Goal: Communication & Community: Answer question/provide support

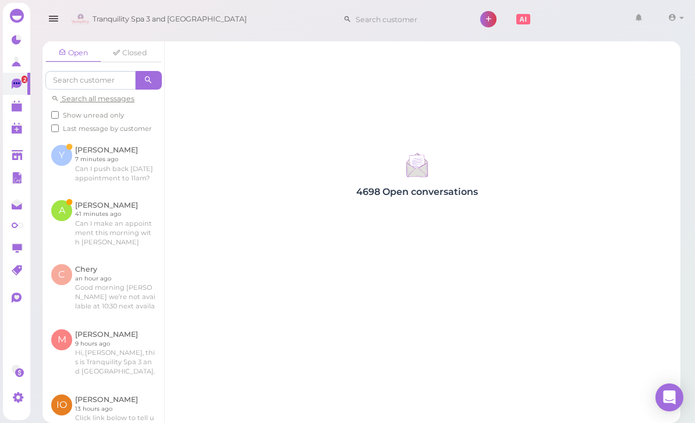
click at [106, 215] on link at bounding box center [103, 223] width 122 height 64
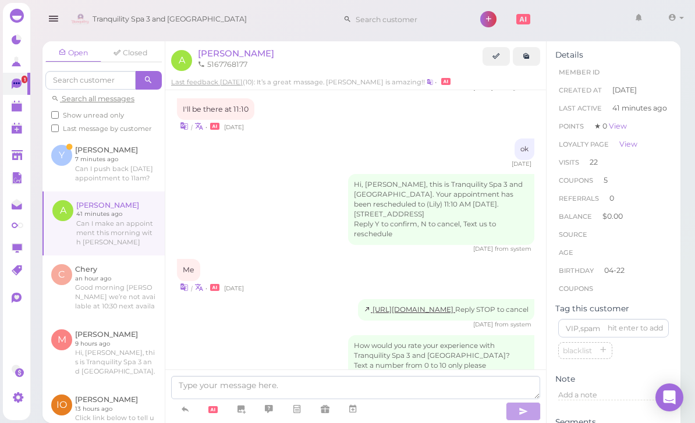
scroll to position [37, 0]
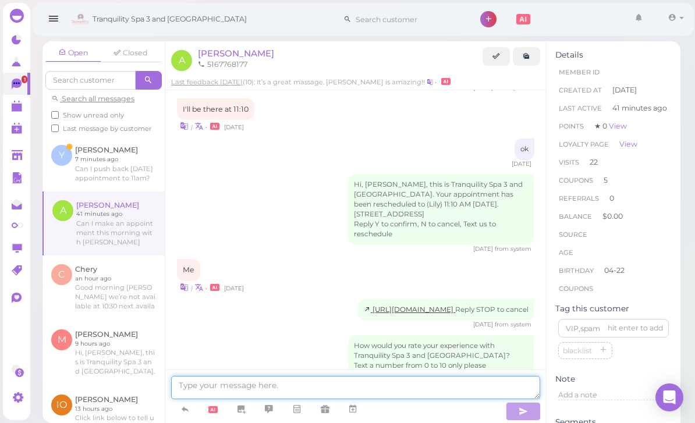
click at [224, 386] on textarea at bounding box center [355, 387] width 369 height 23
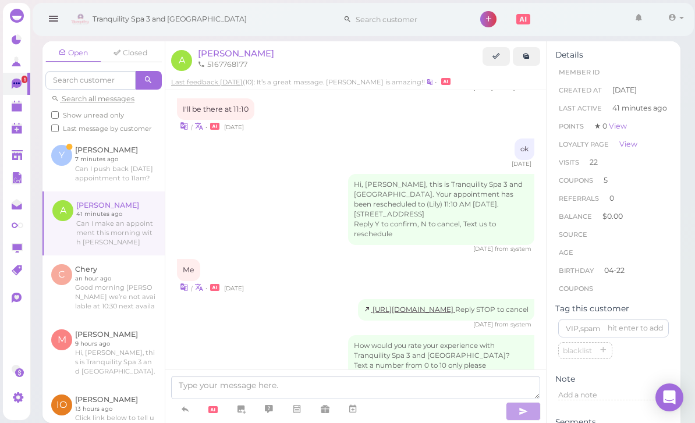
click at [18, 115] on link at bounding box center [16, 106] width 27 height 22
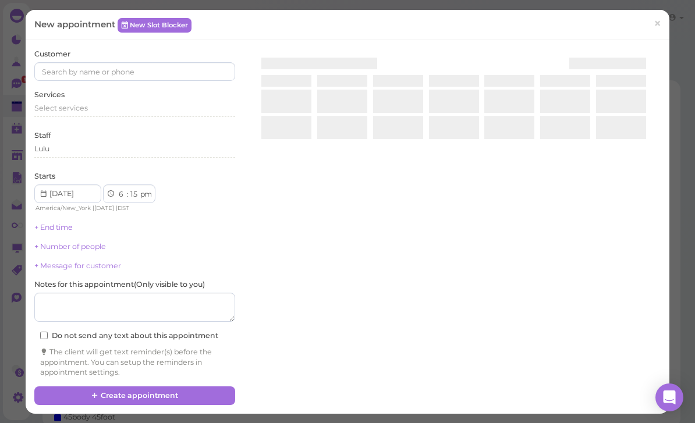
click at [346, 422] on html "Dashboard Reports Customers Conversations 1" at bounding box center [347, 214] width 695 height 428
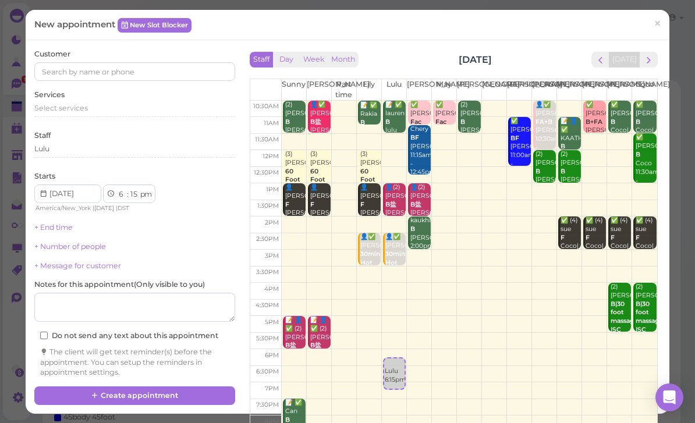
click at [665, 63] on div "Staff Day Week Month [DATE] [DATE] [PERSON_NAME] Part time [PERSON_NAME] [PERSO…" at bounding box center [453, 217] width 425 height 336
click at [652, 65] on span "next" at bounding box center [648, 60] width 11 height 11
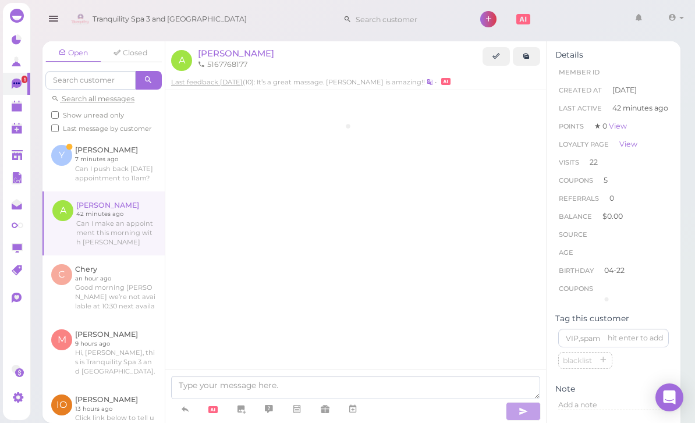
scroll to position [1270, 0]
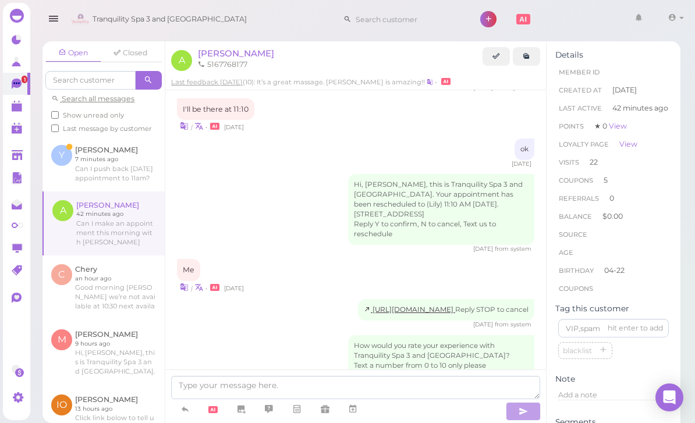
click at [15, 112] on icon at bounding box center [18, 107] width 12 height 12
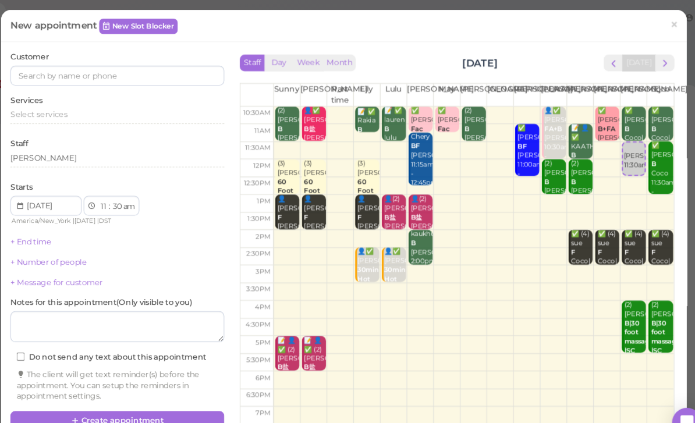
click at [654, 24] on span "×" at bounding box center [658, 24] width 8 height 16
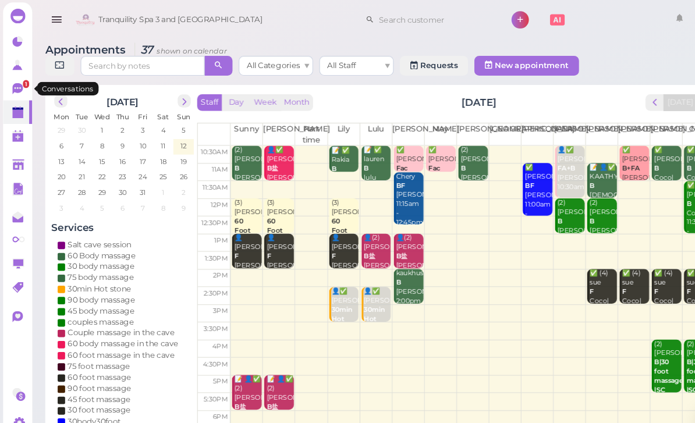
click at [14, 88] on icon at bounding box center [18, 85] width 12 height 12
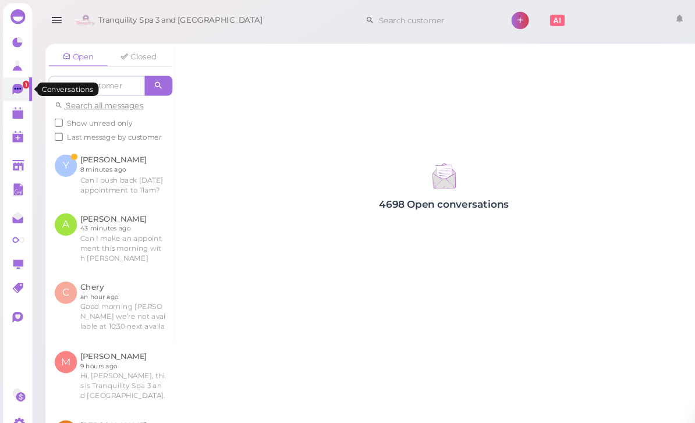
click at [122, 166] on link at bounding box center [103, 163] width 122 height 55
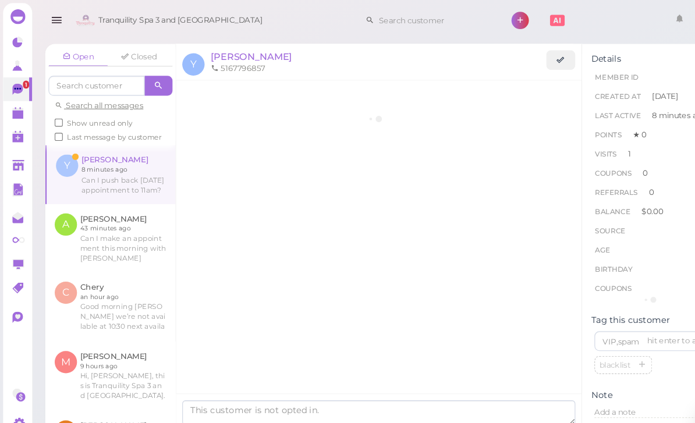
scroll to position [122, 0]
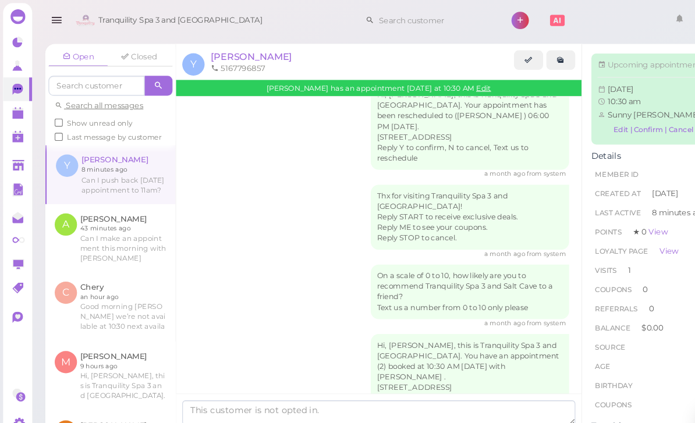
click at [12, 108] on polygon at bounding box center [17, 108] width 10 height 8
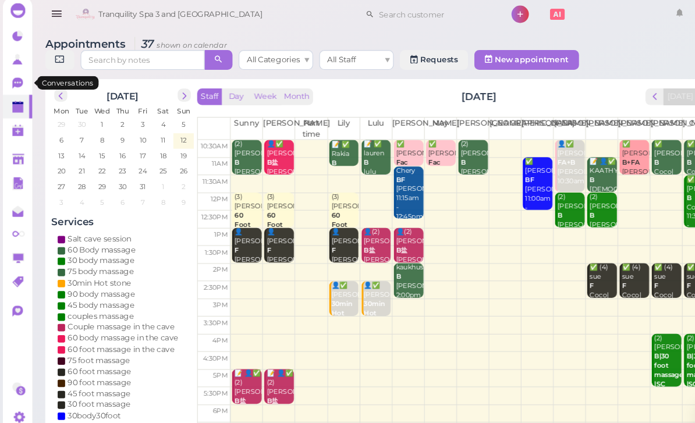
click at [12, 79] on icon at bounding box center [18, 85] width 12 height 12
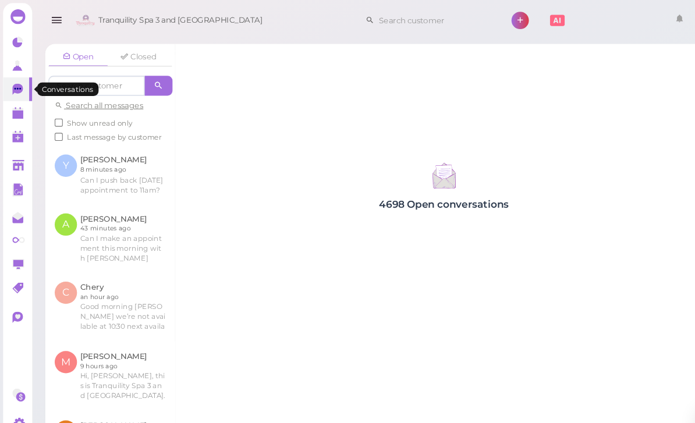
click at [112, 157] on link at bounding box center [103, 163] width 122 height 55
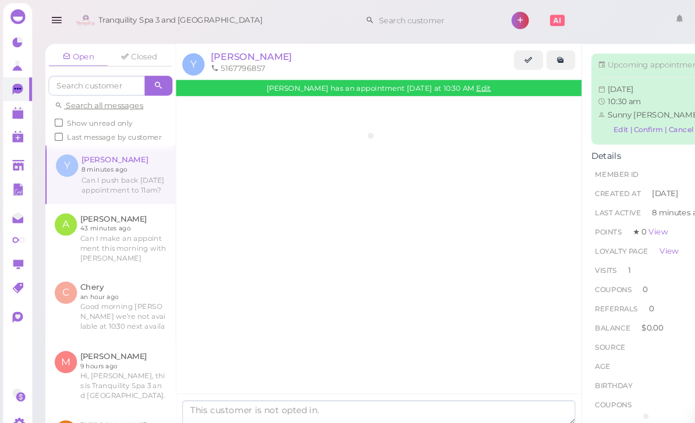
scroll to position [122, 0]
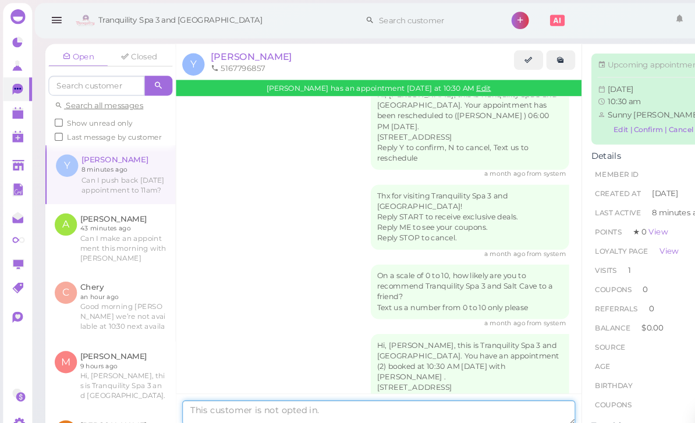
click at [291, 399] on textarea at bounding box center [355, 387] width 369 height 23
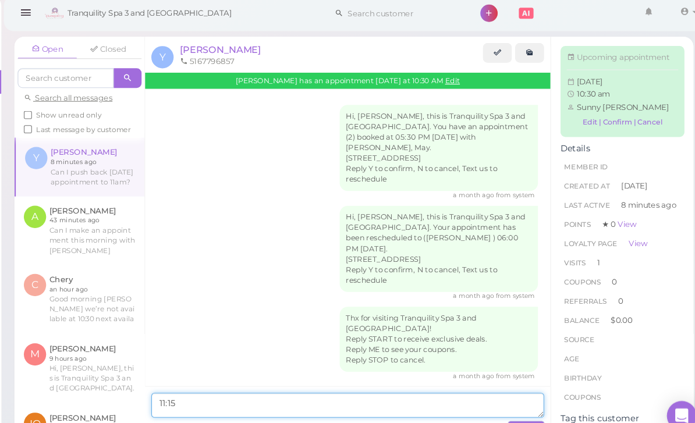
scroll to position [0, 0]
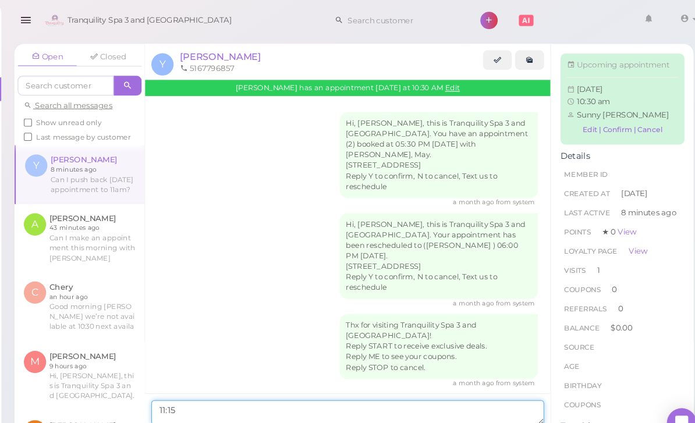
type textarea "11:15"
click at [47, 25] on icon "button" at bounding box center [53, 19] width 12 height 15
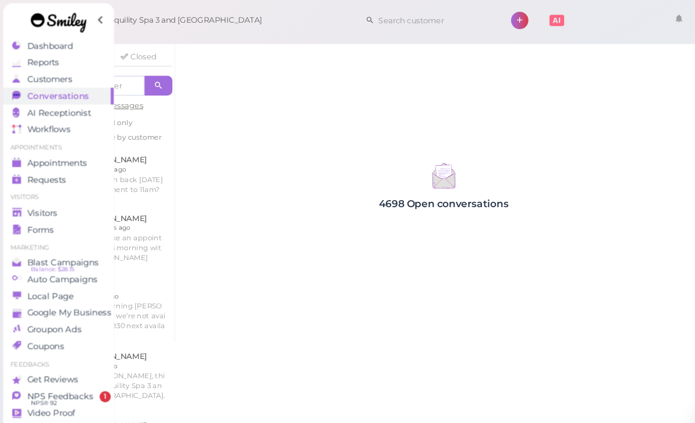
click at [58, 150] on span "Appointments" at bounding box center [54, 153] width 56 height 10
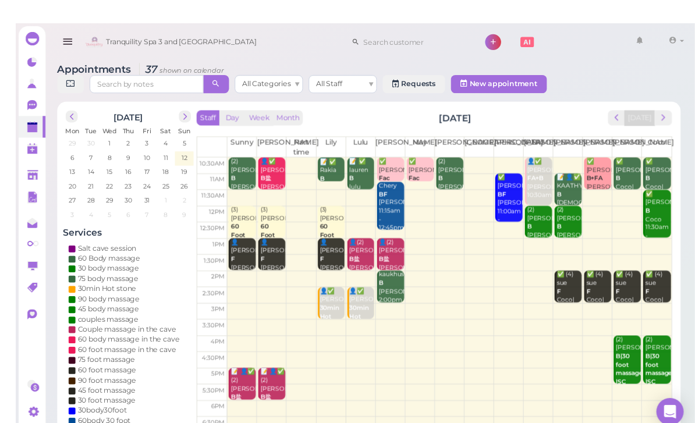
scroll to position [1, 0]
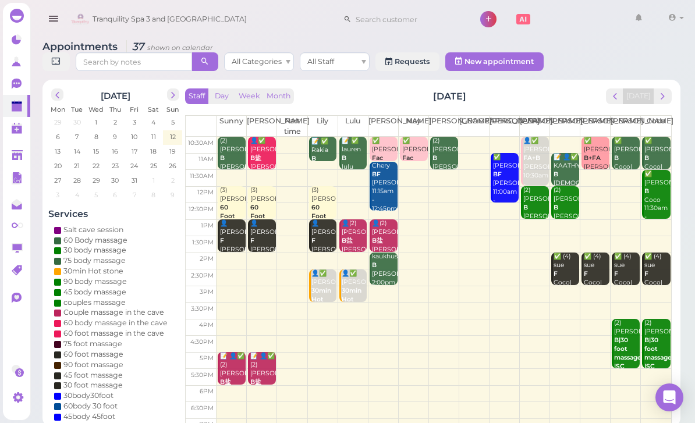
click at [531, 207] on div "(2) [PERSON_NAME] [PERSON_NAME] |[PERSON_NAME] 12:00pm - 1:00pm" at bounding box center [536, 225] width 26 height 78
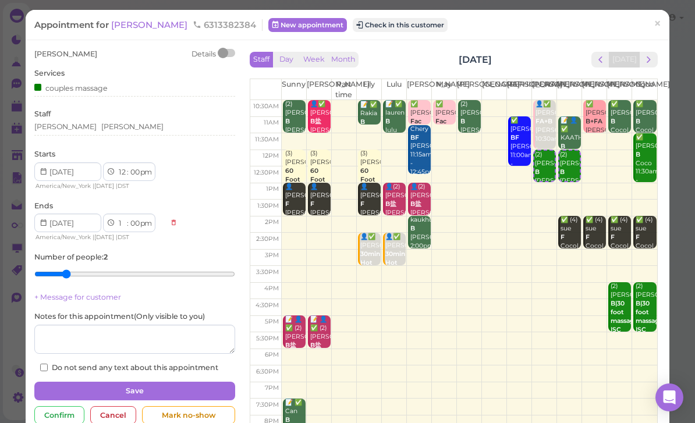
click at [117, 125] on div "[PERSON_NAME] [PERSON_NAME]" at bounding box center [134, 127] width 201 height 10
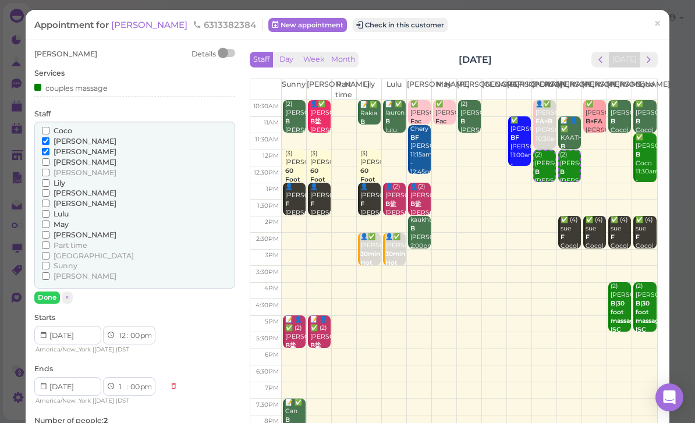
click at [58, 153] on span "[PERSON_NAME]" at bounding box center [85, 151] width 63 height 9
click at [49, 153] on input "[PERSON_NAME]" at bounding box center [46, 152] width 8 height 8
click at [60, 212] on span "Lulu" at bounding box center [61, 214] width 15 height 9
click at [49, 212] on input "Lulu" at bounding box center [46, 214] width 8 height 8
click at [44, 294] on button "Done" at bounding box center [47, 298] width 26 height 12
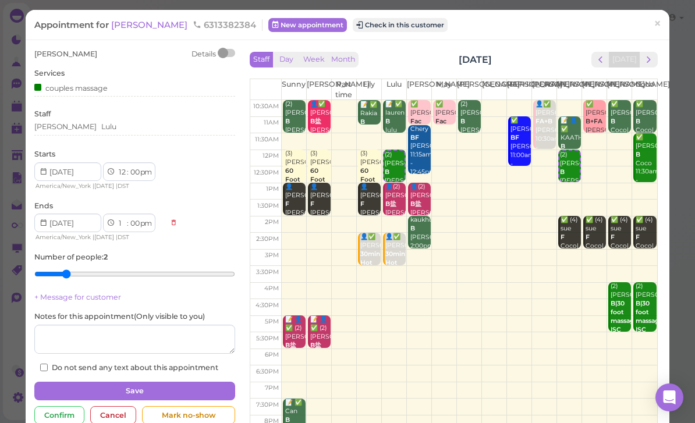
click at [164, 388] on button "Save" at bounding box center [134, 391] width 201 height 19
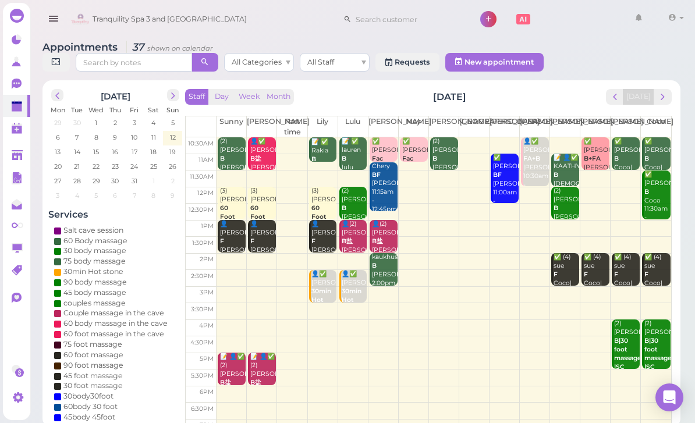
click at [528, 162] on b "FA+B" at bounding box center [531, 159] width 17 height 8
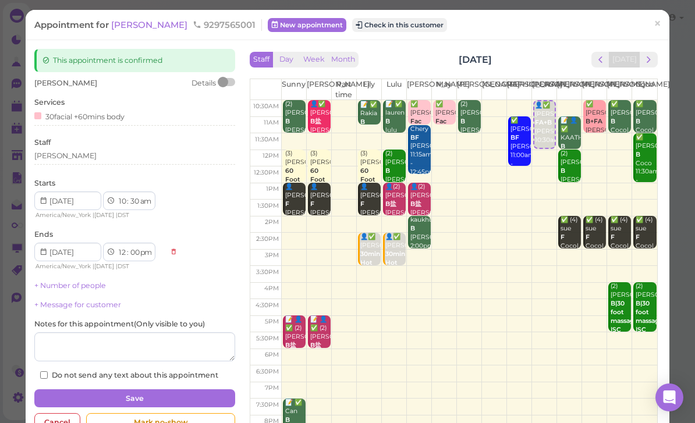
click at [120, 198] on select "1 2 3 4 5 6 7 8 9 10 11 12" at bounding box center [122, 202] width 10 height 12
select select "11"
select select "1"
select select "05"
click at [143, 201] on select "am pm" at bounding box center [145, 202] width 13 height 12
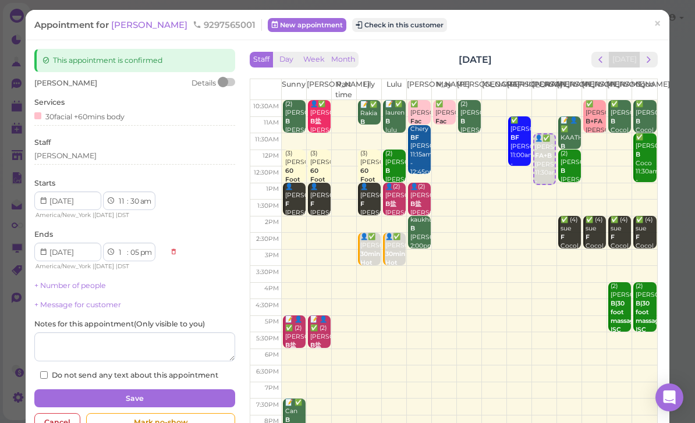
click at [132, 199] on select "00 05 10 15 20 25 30 35 40 45 50 55" at bounding box center [135, 202] width 12 height 12
select select "00"
select select "12"
select select "35"
click at [180, 394] on button "Save" at bounding box center [134, 398] width 201 height 19
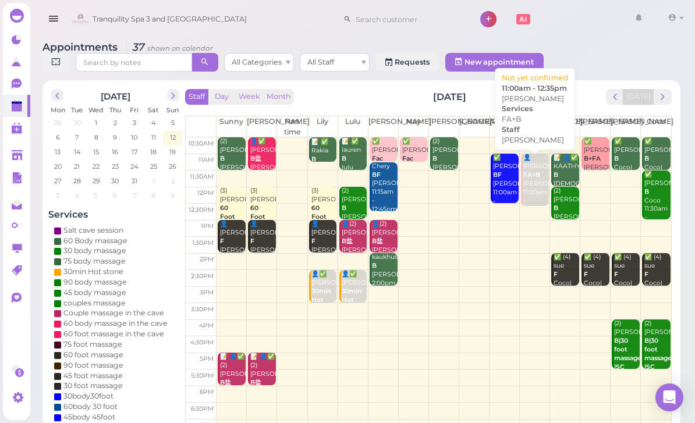
click at [524, 177] on b "FA+B" at bounding box center [531, 175] width 17 height 8
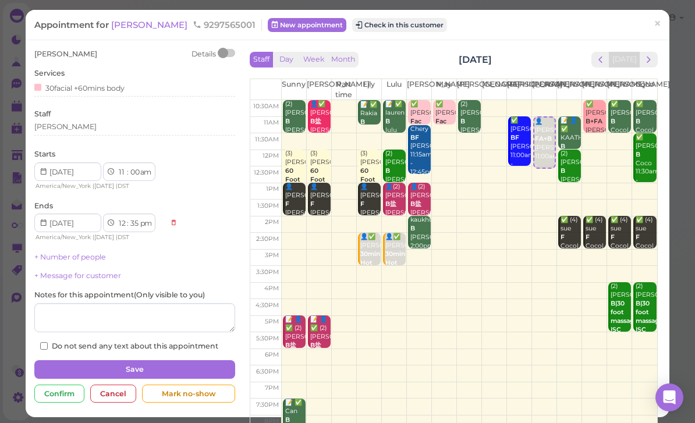
click at [139, 27] on span "[PERSON_NAME]" at bounding box center [150, 24] width 79 height 11
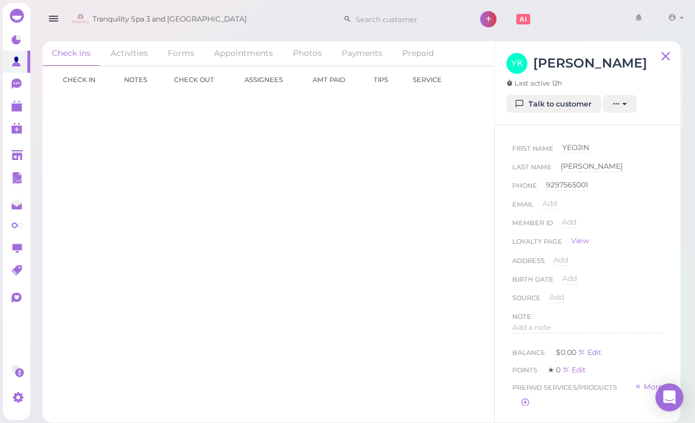
click at [551, 105] on link "Talk to customer" at bounding box center [553, 104] width 95 height 19
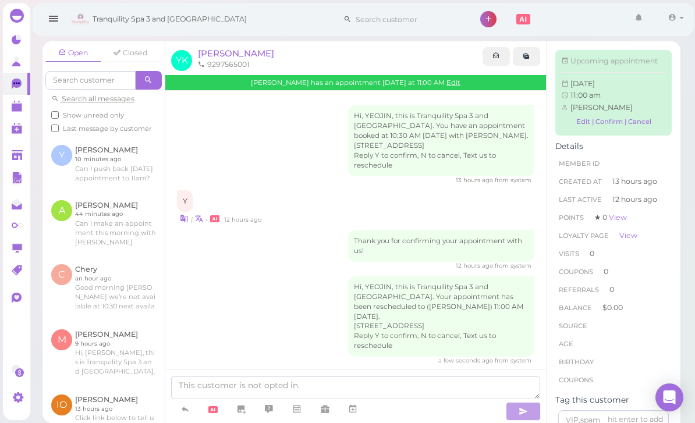
scroll to position [37, 0]
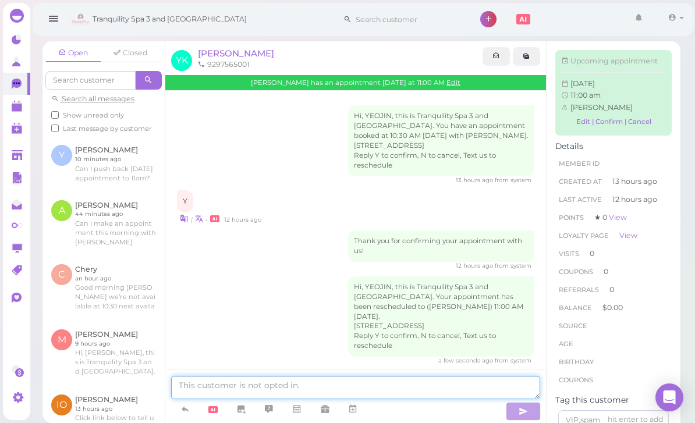
click at [333, 387] on textarea at bounding box center [355, 387] width 369 height 23
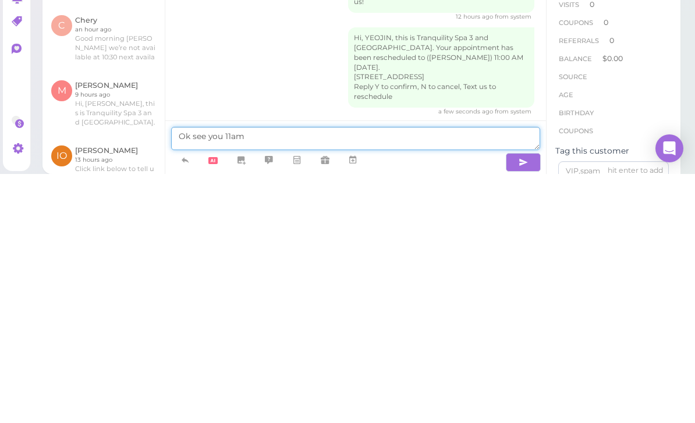
type textarea "Ok see you 11am"
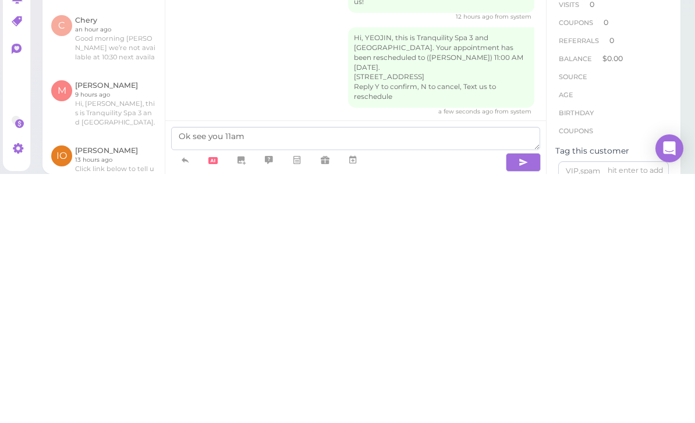
click at [517, 402] on button "button" at bounding box center [523, 411] width 35 height 19
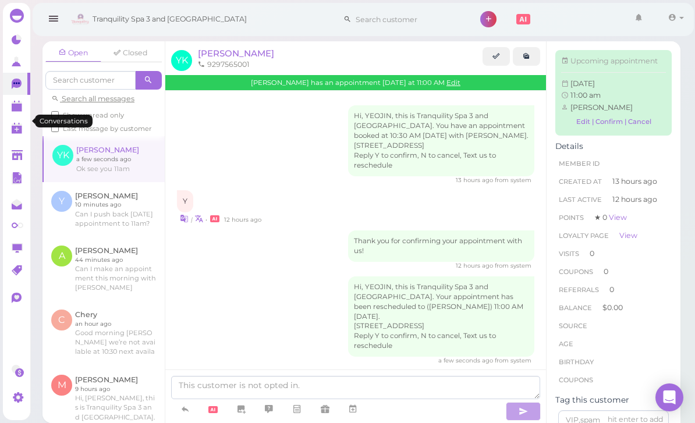
click at [18, 87] on icon at bounding box center [17, 84] width 10 height 10
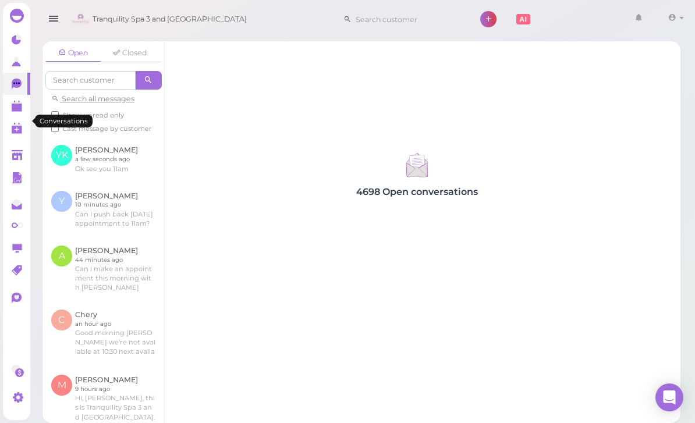
click at [118, 267] on link at bounding box center [103, 269] width 122 height 64
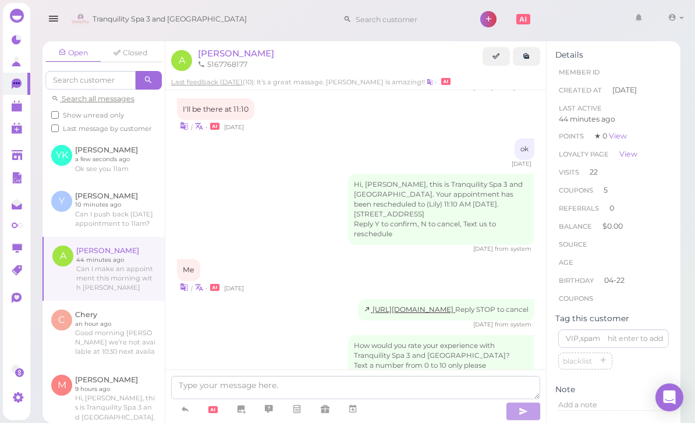
scroll to position [37, 0]
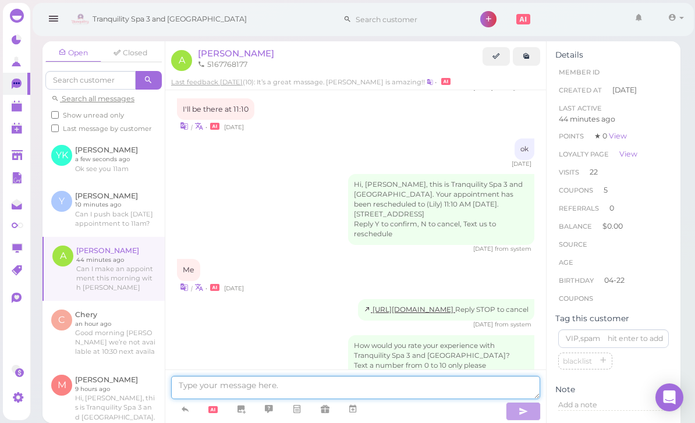
click at [262, 382] on textarea at bounding box center [355, 387] width 369 height 23
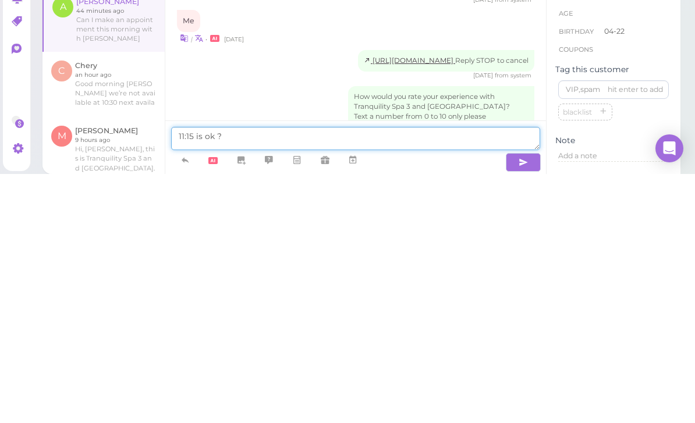
type textarea "11:15 is ok ?"
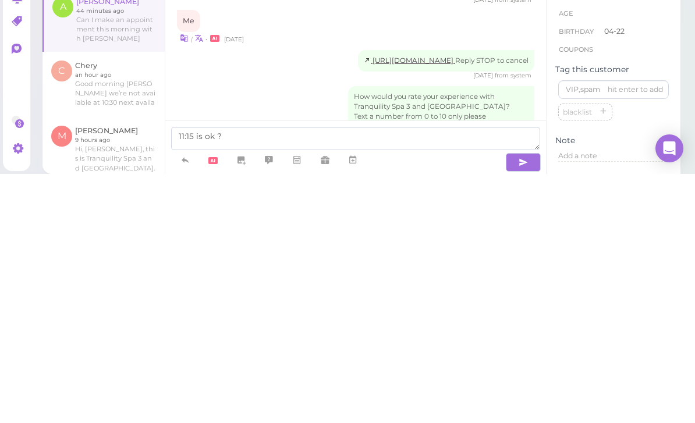
click at [528, 406] on icon "button" at bounding box center [523, 412] width 9 height 12
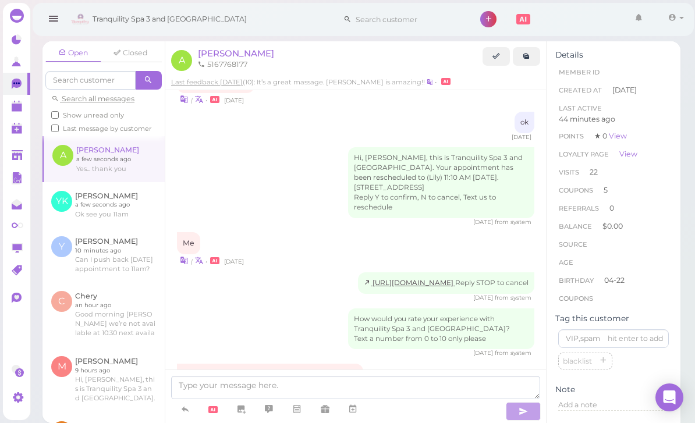
scroll to position [1345, 0]
